Goal: Information Seeking & Learning: Learn about a topic

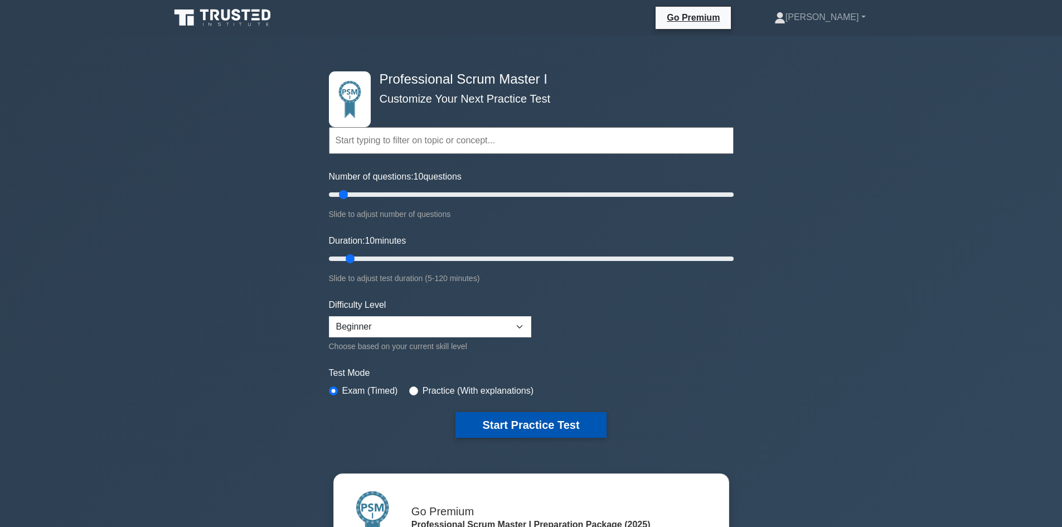
click at [577, 422] on button "Start Practice Test" at bounding box center [530, 425] width 150 height 26
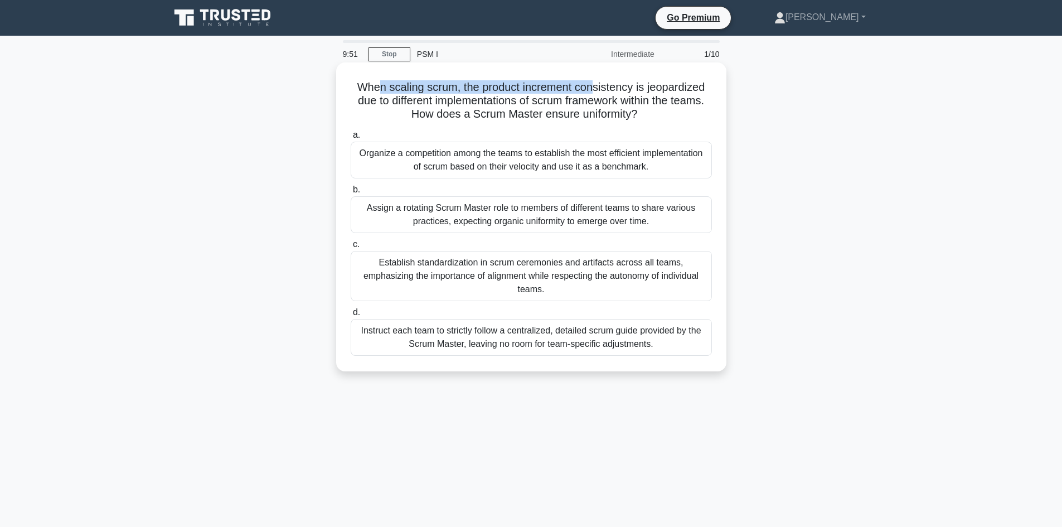
drag, startPoint x: 376, startPoint y: 82, endPoint x: 597, endPoint y: 89, distance: 221.9
click at [597, 89] on h5 "When scaling scrum, the product increment consistency is jeopardized due to dif…" at bounding box center [530, 100] width 363 height 41
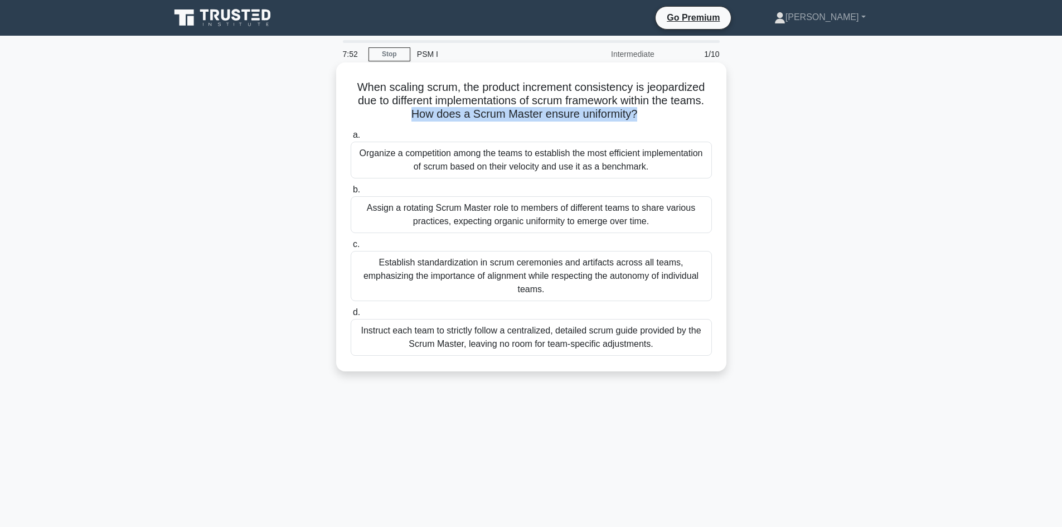
drag, startPoint x: 415, startPoint y: 114, endPoint x: 636, endPoint y: 113, distance: 221.8
click at [636, 113] on h5 "When scaling scrum, the product increment consistency is jeopardized due to dif…" at bounding box center [530, 100] width 363 height 41
drag, startPoint x: 625, startPoint y: 126, endPoint x: 614, endPoint y: 130, distance: 11.3
click at [621, 127] on div "a. Organize a competition among the teams to establish the most efficient imple…" at bounding box center [531, 242] width 374 height 232
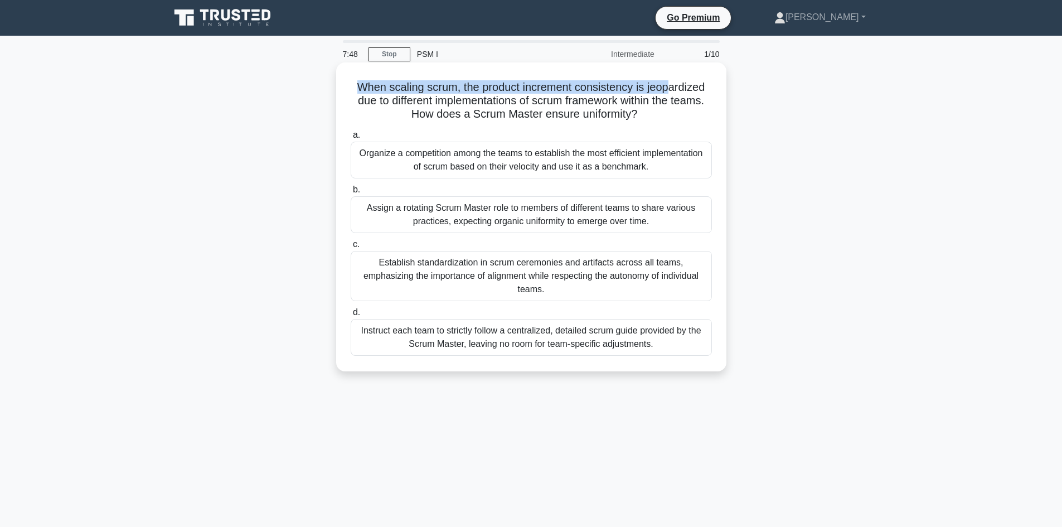
drag, startPoint x: 358, startPoint y: 89, endPoint x: 673, endPoint y: 89, distance: 314.8
click at [673, 89] on h5 "When scaling scrum, the product increment consistency is jeopardized due to dif…" at bounding box center [530, 100] width 363 height 41
click at [425, 100] on h5 "When scaling scrum, the product increment consistency is jeopardized due to dif…" at bounding box center [530, 100] width 363 height 41
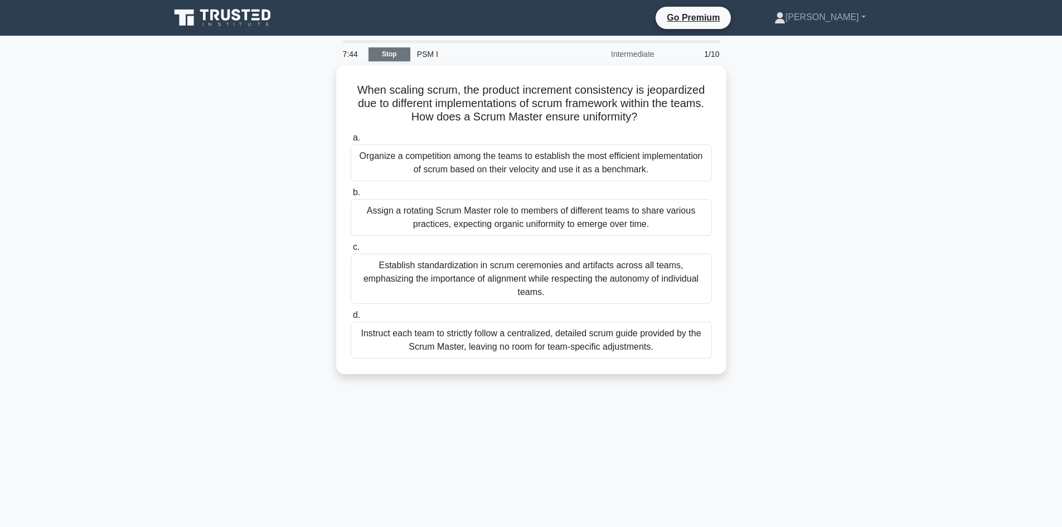
click at [399, 60] on link "Stop" at bounding box center [389, 54] width 42 height 14
